Goal: Information Seeking & Learning: Learn about a topic

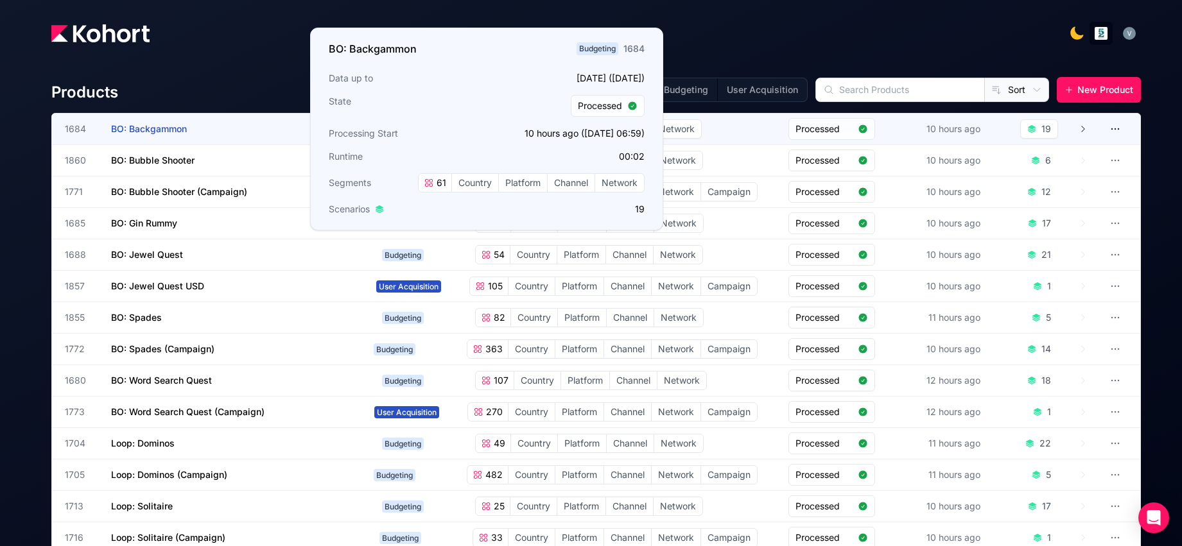
click at [160, 126] on span "BO: Backgammon" at bounding box center [149, 128] width 76 height 11
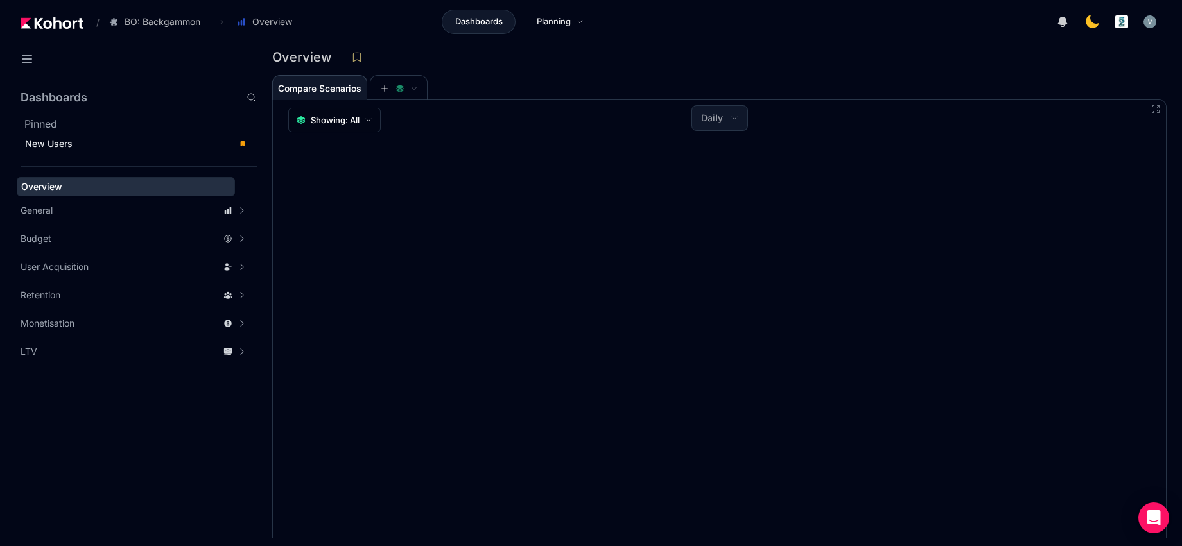
click at [1152, 22] on div "button" at bounding box center [1150, 22] width 14 height 14
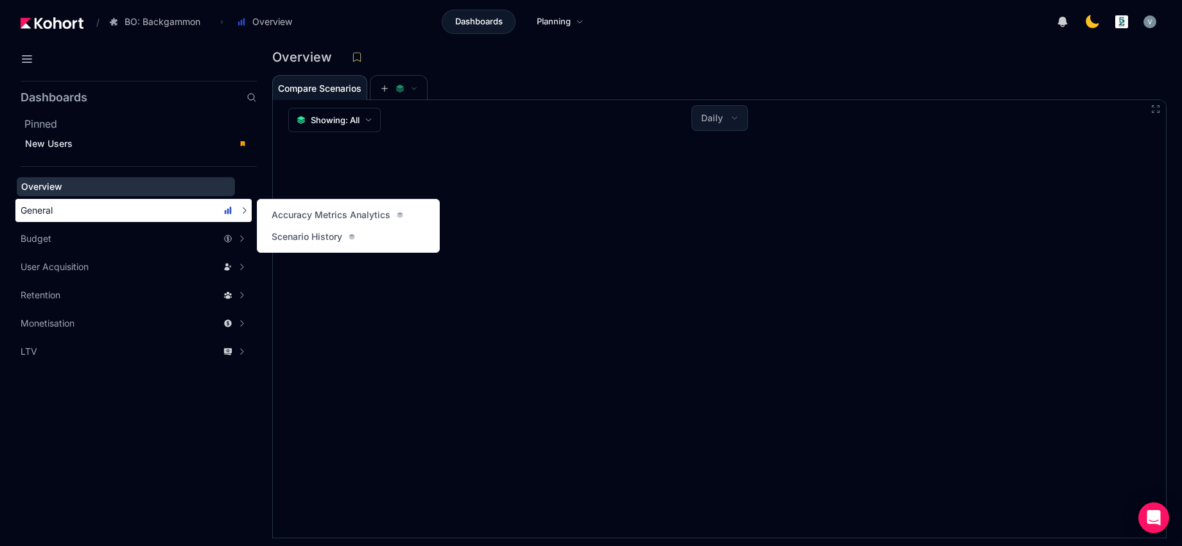
click at [92, 211] on div "General" at bounding box center [127, 210] width 212 height 13
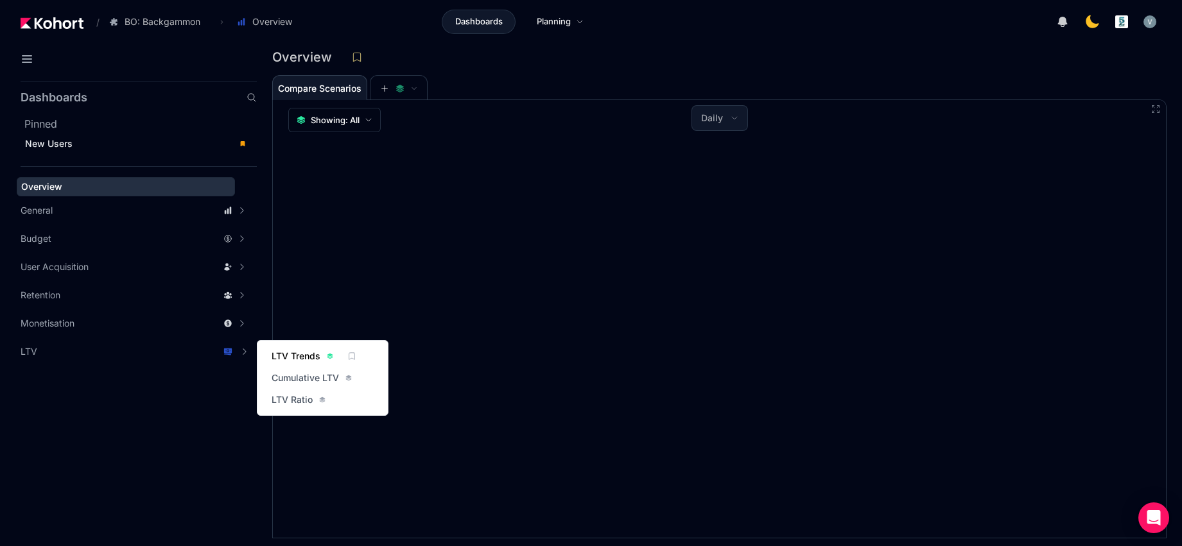
click at [295, 360] on span "LTV Trends" at bounding box center [296, 356] width 49 height 13
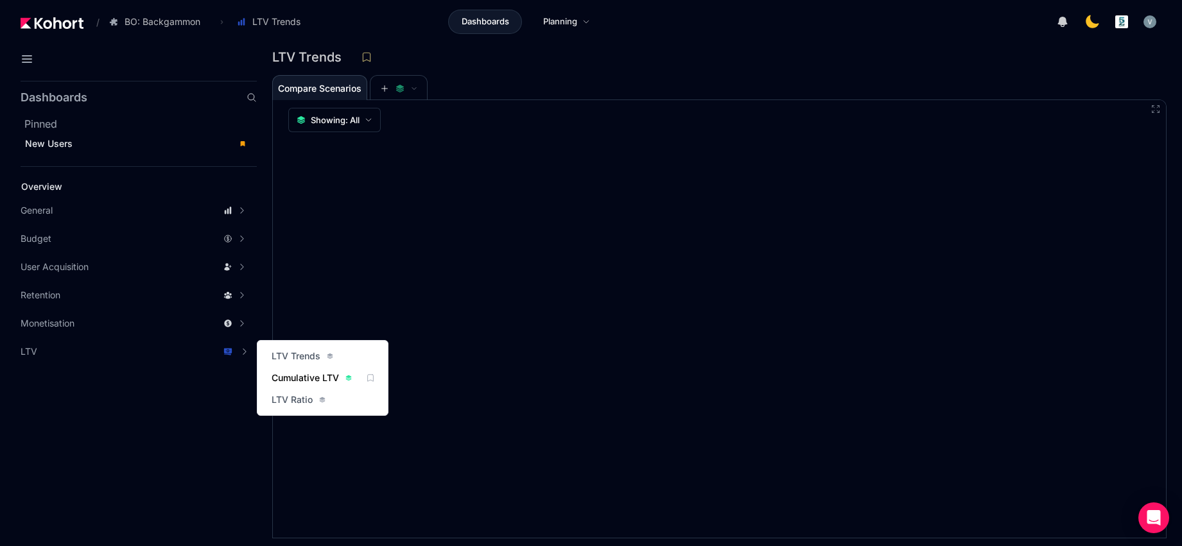
click at [285, 379] on span "Cumulative LTV" at bounding box center [305, 378] width 67 height 13
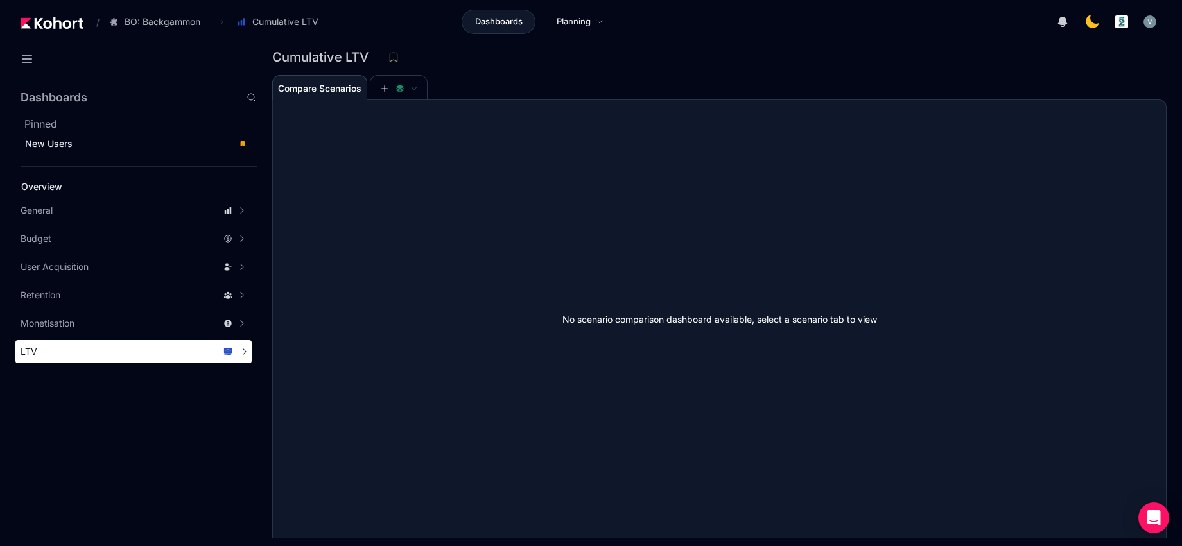
click at [190, 361] on div "LTV" at bounding box center [133, 351] width 236 height 23
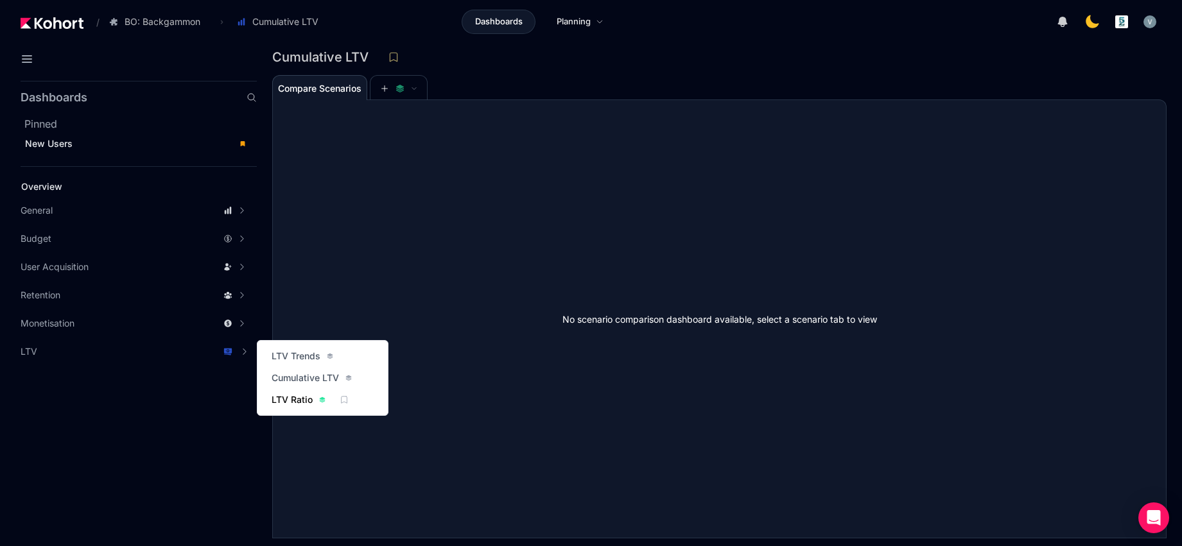
click at [289, 398] on span "LTV Ratio" at bounding box center [292, 400] width 41 height 13
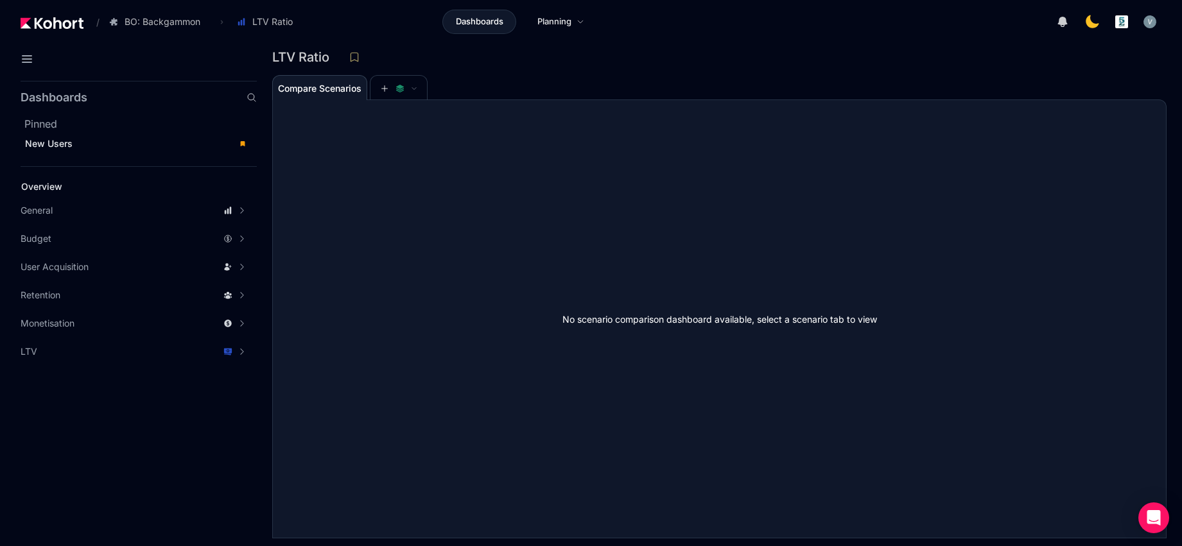
click at [1151, 19] on div "button" at bounding box center [1150, 22] width 14 height 14
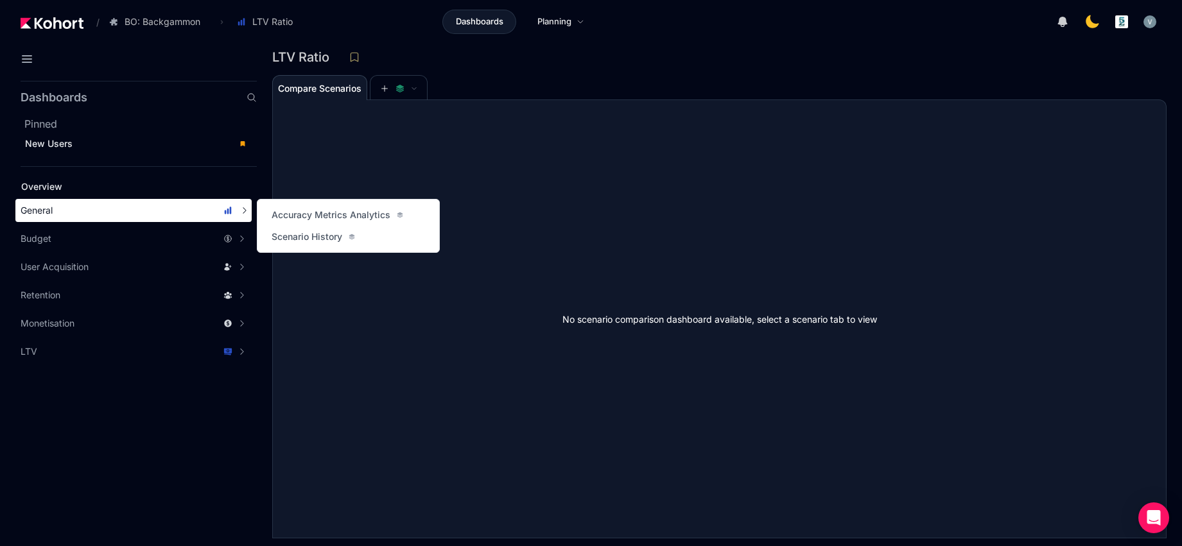
click at [109, 218] on div "General" at bounding box center [133, 210] width 236 height 23
